Goal: Find specific page/section: Find specific page/section

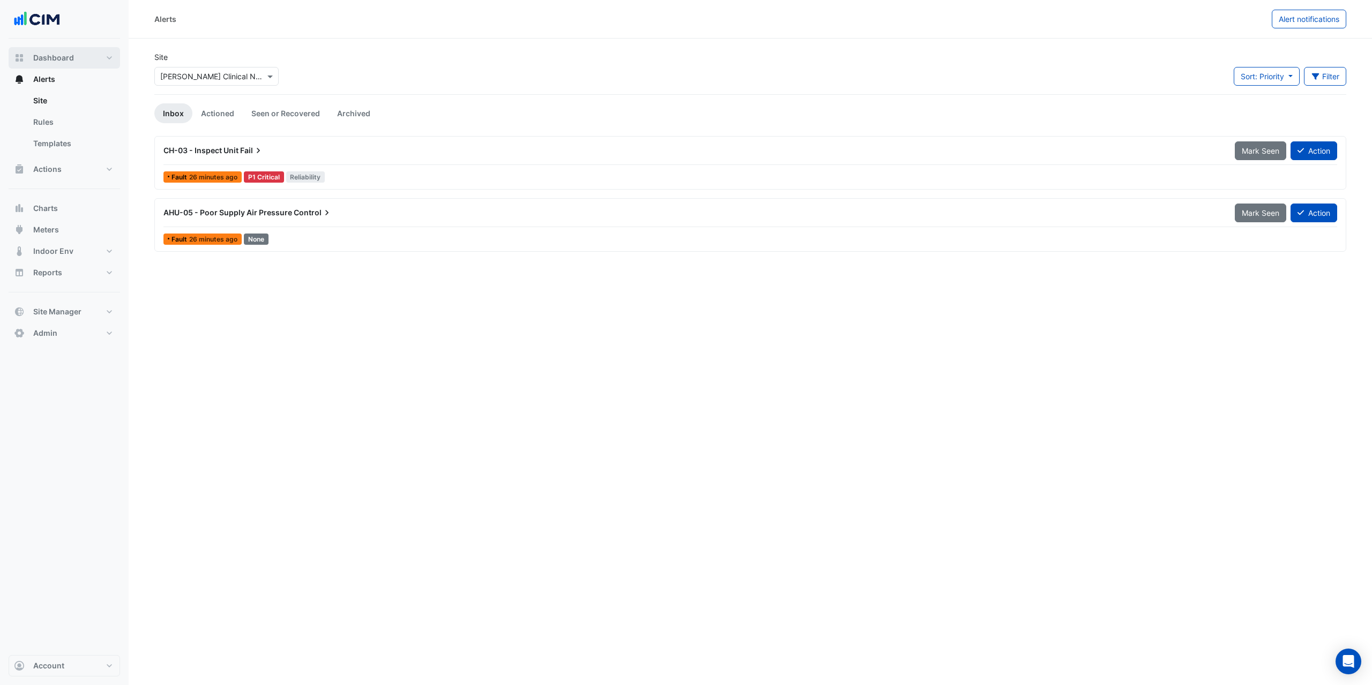
click at [80, 64] on button "Dashboard" at bounding box center [64, 57] width 111 height 21
select select "***"
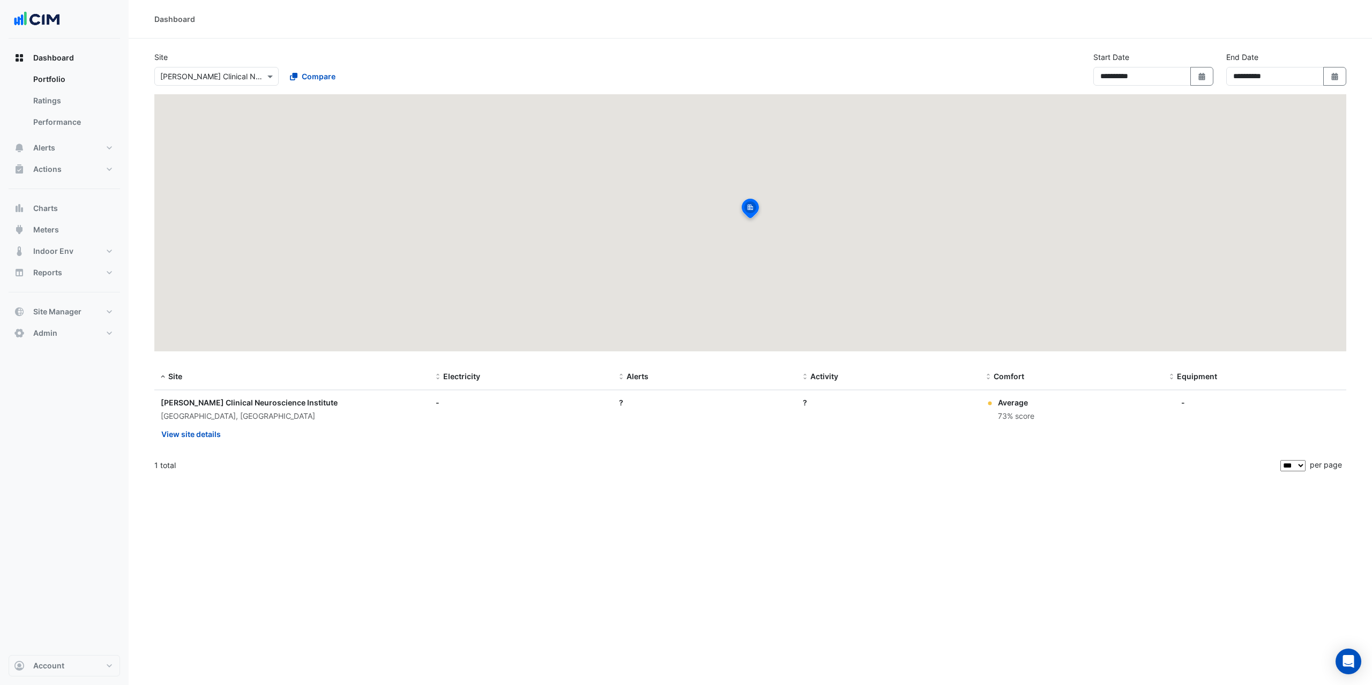
click at [178, 74] on input "text" at bounding box center [205, 76] width 91 height 11
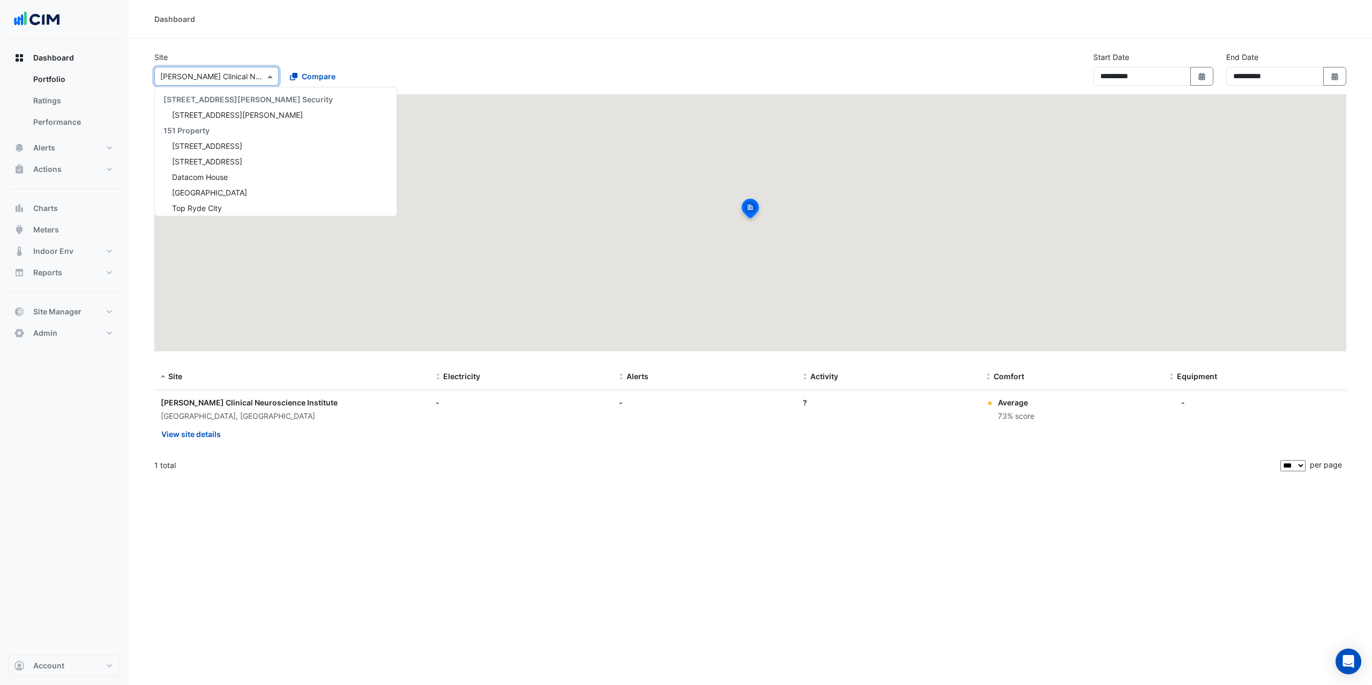
scroll to position [10370, 0]
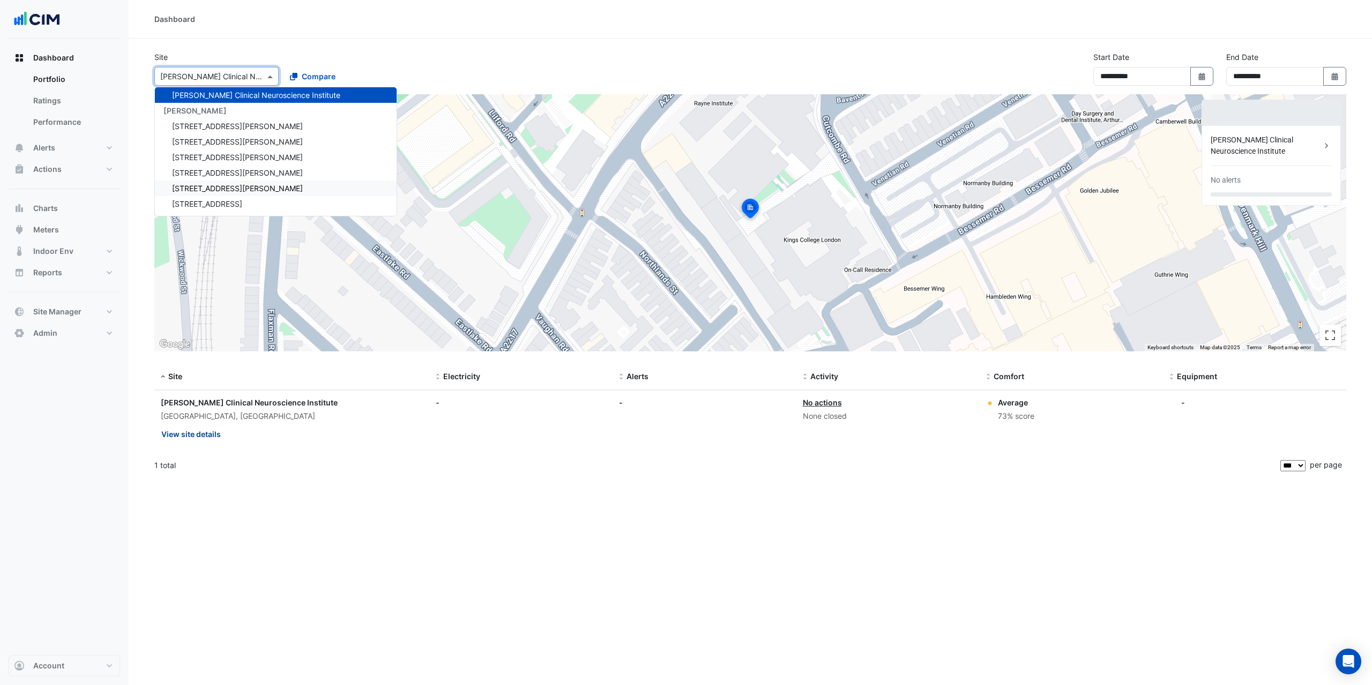
click at [190, 437] on button "View site details" at bounding box center [191, 434] width 61 height 19
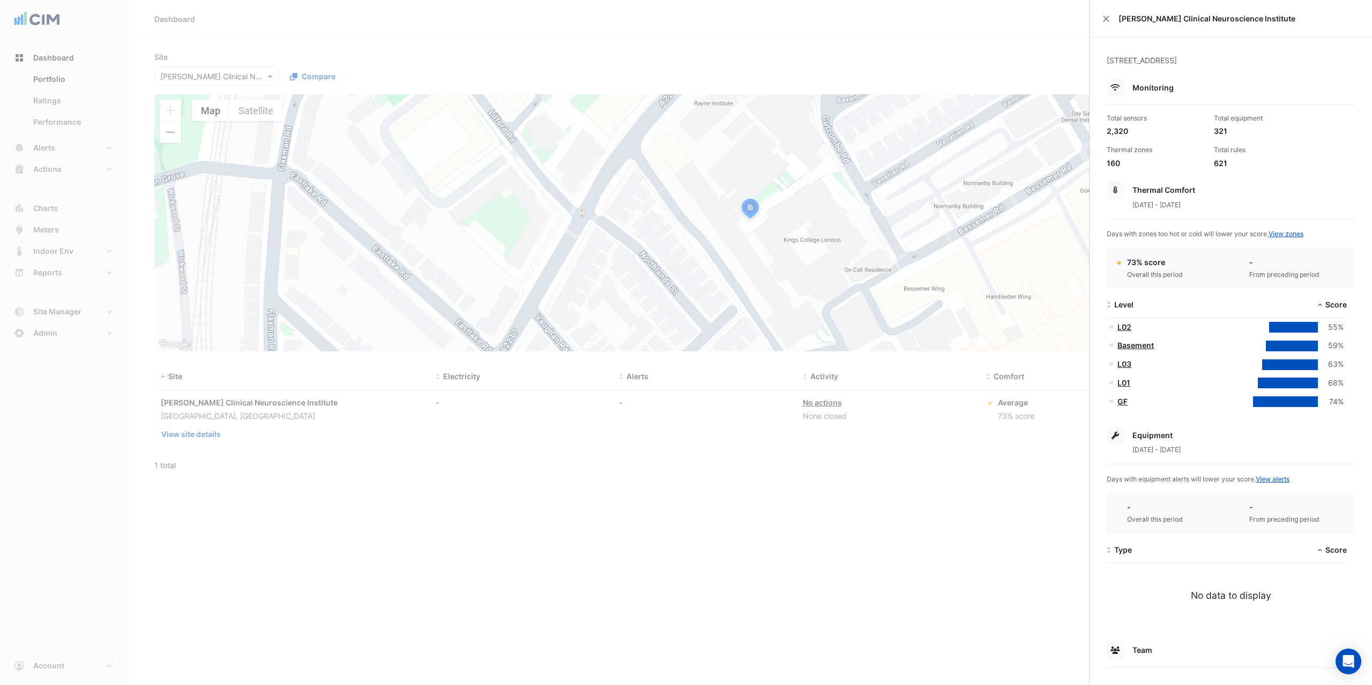
click at [51, 143] on ngb-offcanvas-backdrop at bounding box center [686, 342] width 1372 height 685
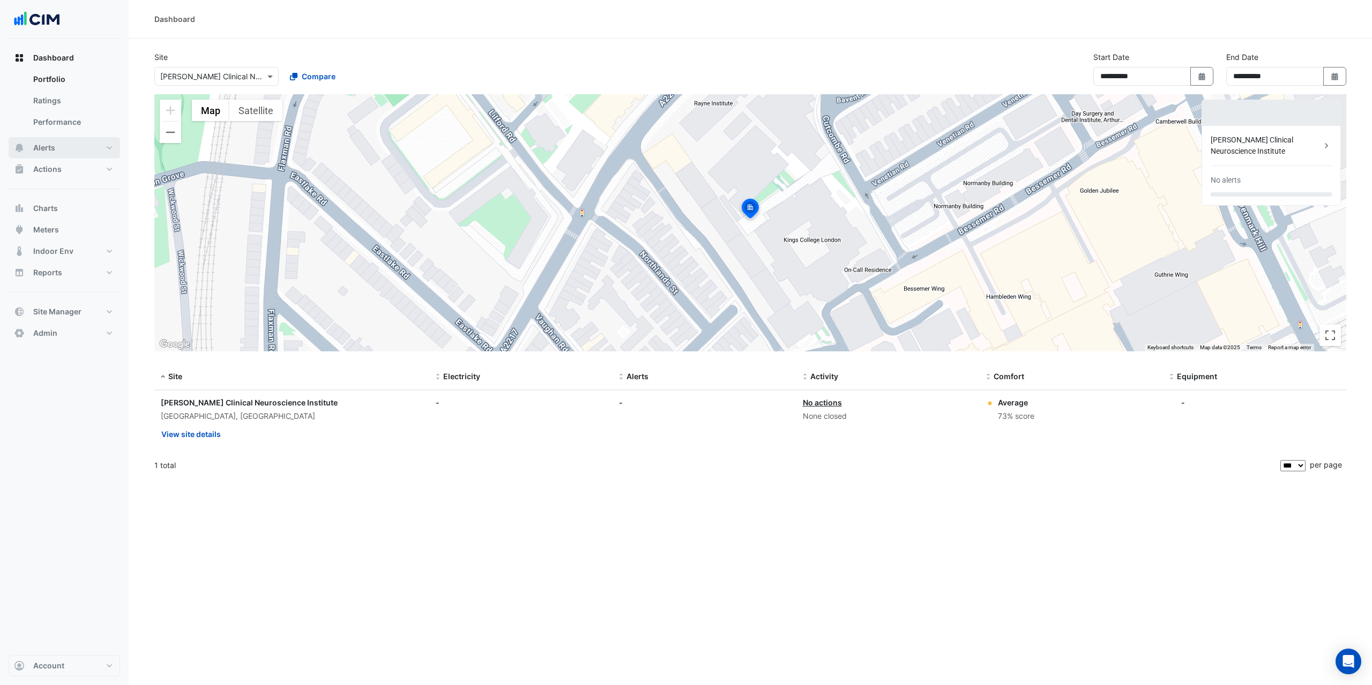
click at [45, 149] on span "Alerts" at bounding box center [44, 148] width 22 height 11
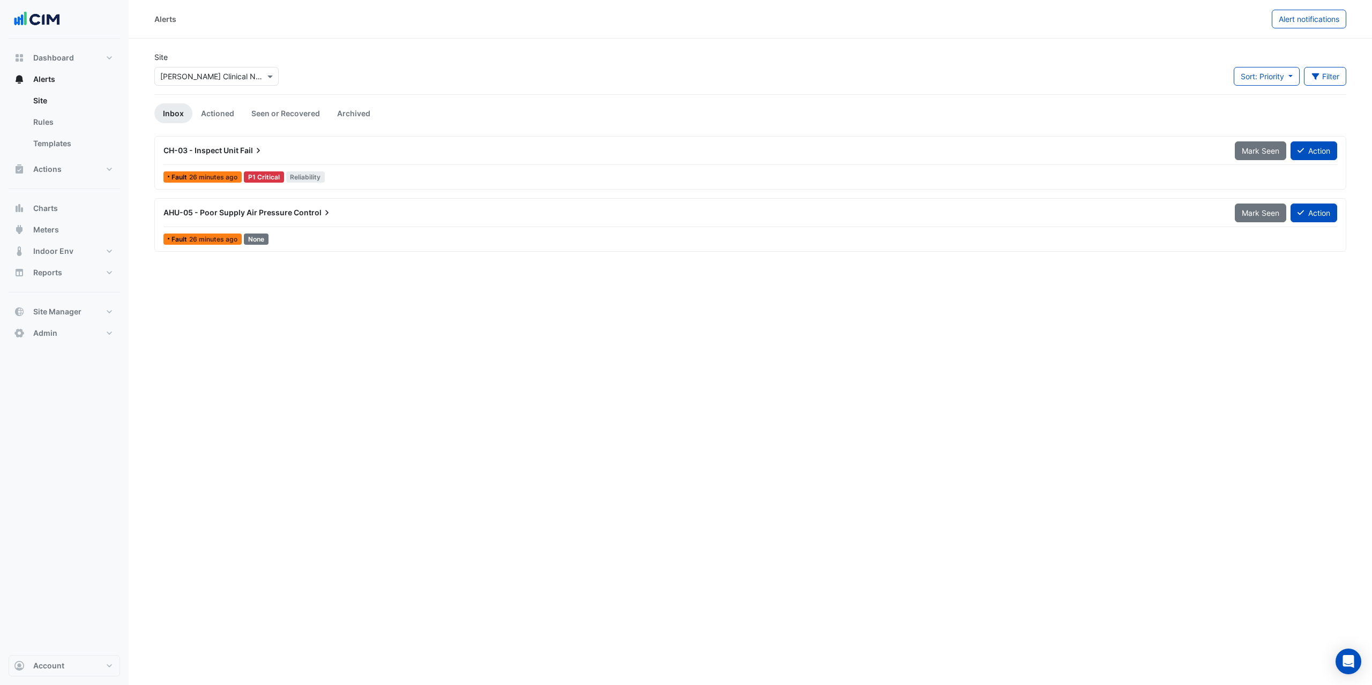
click at [270, 349] on div "Alerts Alert notifications Site Select a Site × Maurice Wohl Clinical Neuroscie…" at bounding box center [750, 342] width 1243 height 685
click at [96, 64] on button "Dashboard" at bounding box center [64, 57] width 111 height 21
select select "***"
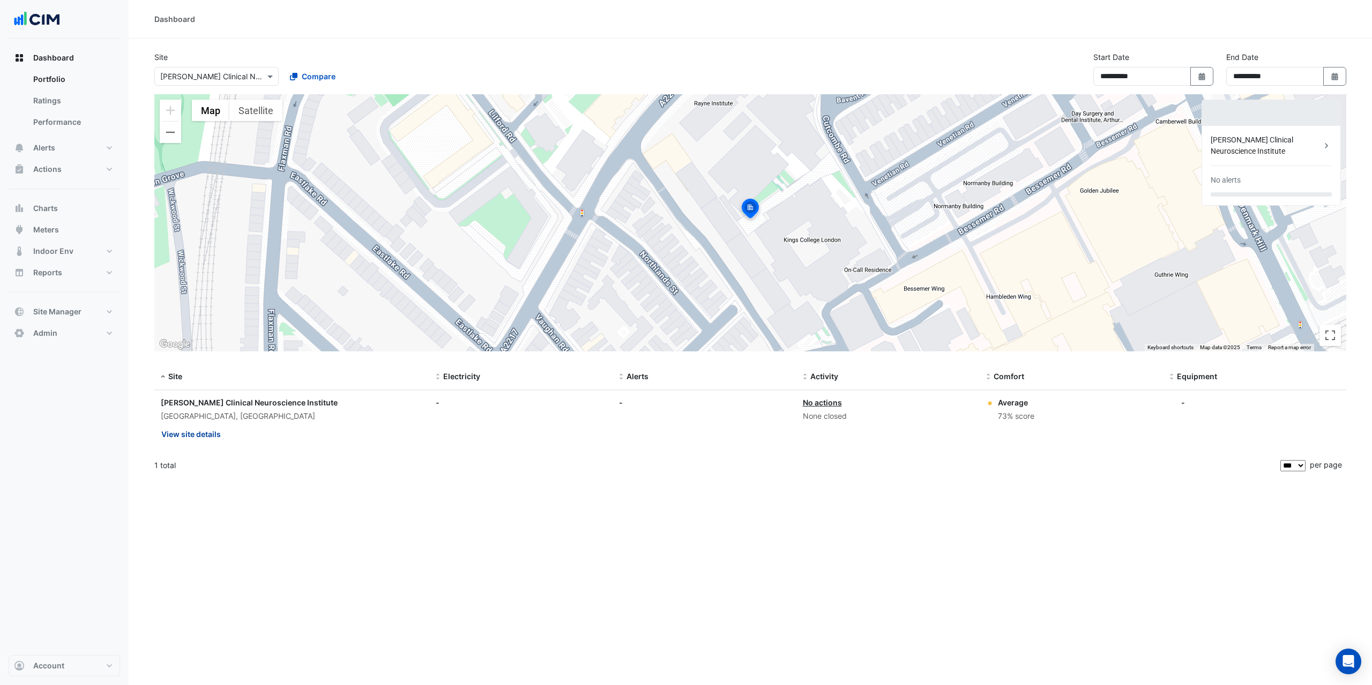
click at [207, 434] on button "View site details" at bounding box center [191, 434] width 61 height 19
click at [899, 517] on ngb-offcanvas-backdrop at bounding box center [686, 342] width 1372 height 685
click at [185, 80] on input "text" at bounding box center [205, 76] width 91 height 11
type input "**********"
click at [200, 115] on span "Causeway Hospital" at bounding box center [209, 114] width 75 height 9
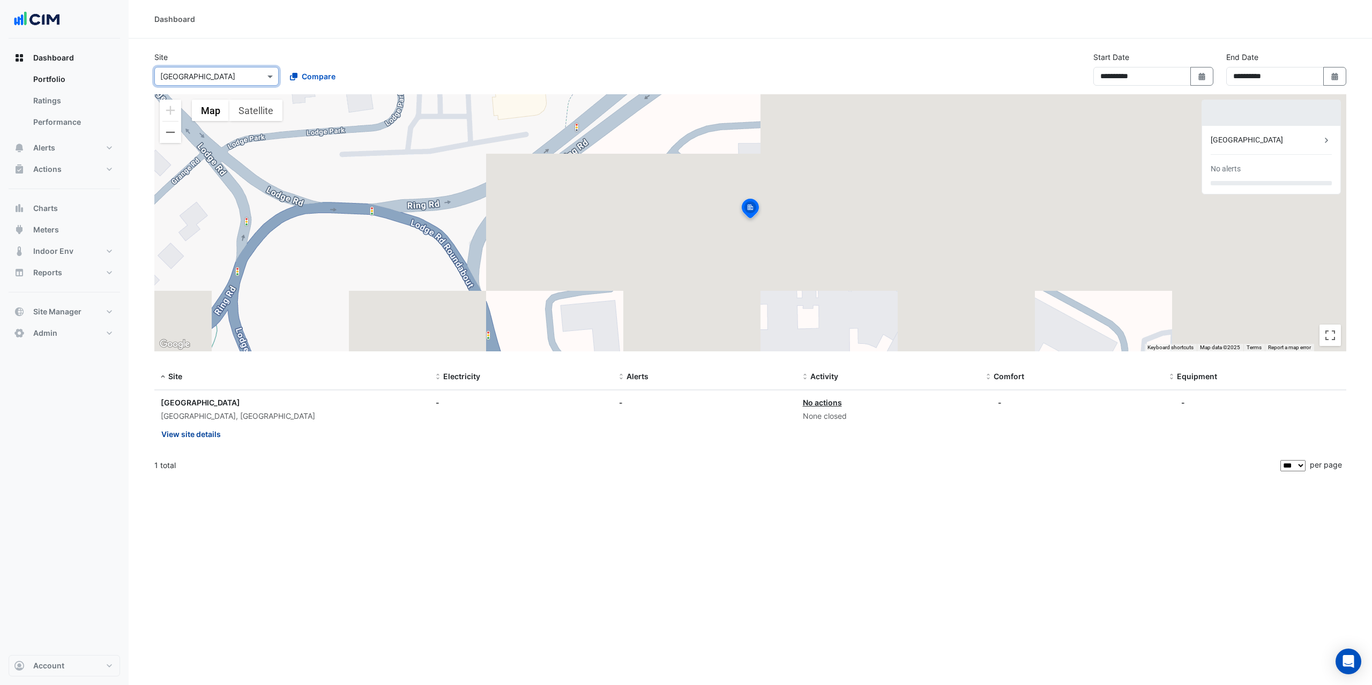
click at [200, 430] on button "View site details" at bounding box center [191, 434] width 61 height 19
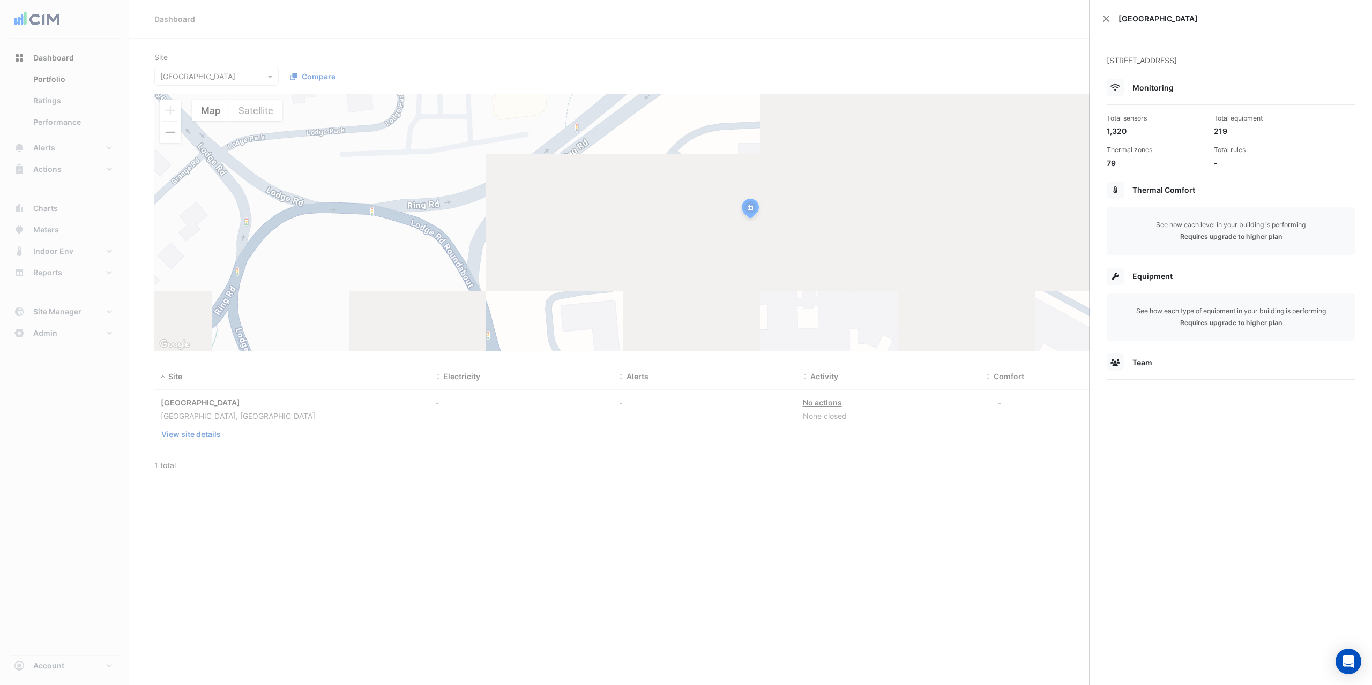
click at [587, 62] on ngb-offcanvas-backdrop at bounding box center [686, 342] width 1372 height 685
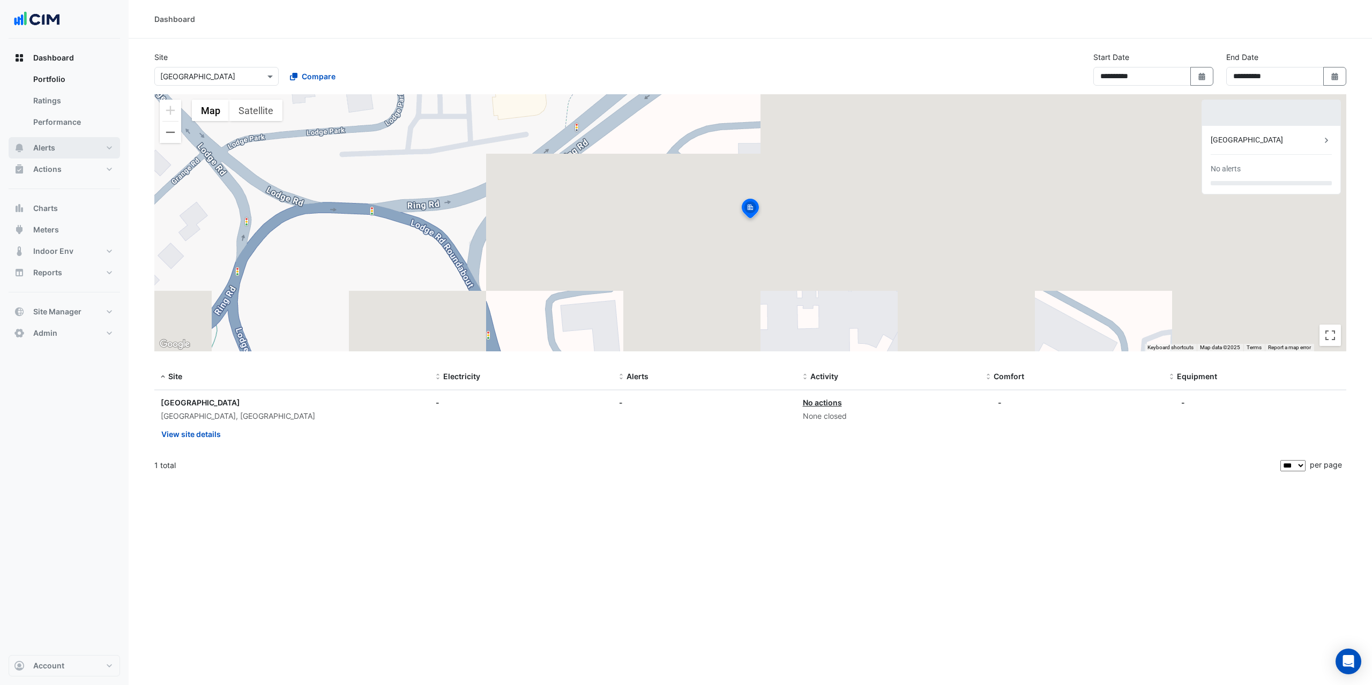
click at [76, 150] on button "Alerts" at bounding box center [64, 147] width 111 height 21
